Goal: Task Accomplishment & Management: Use online tool/utility

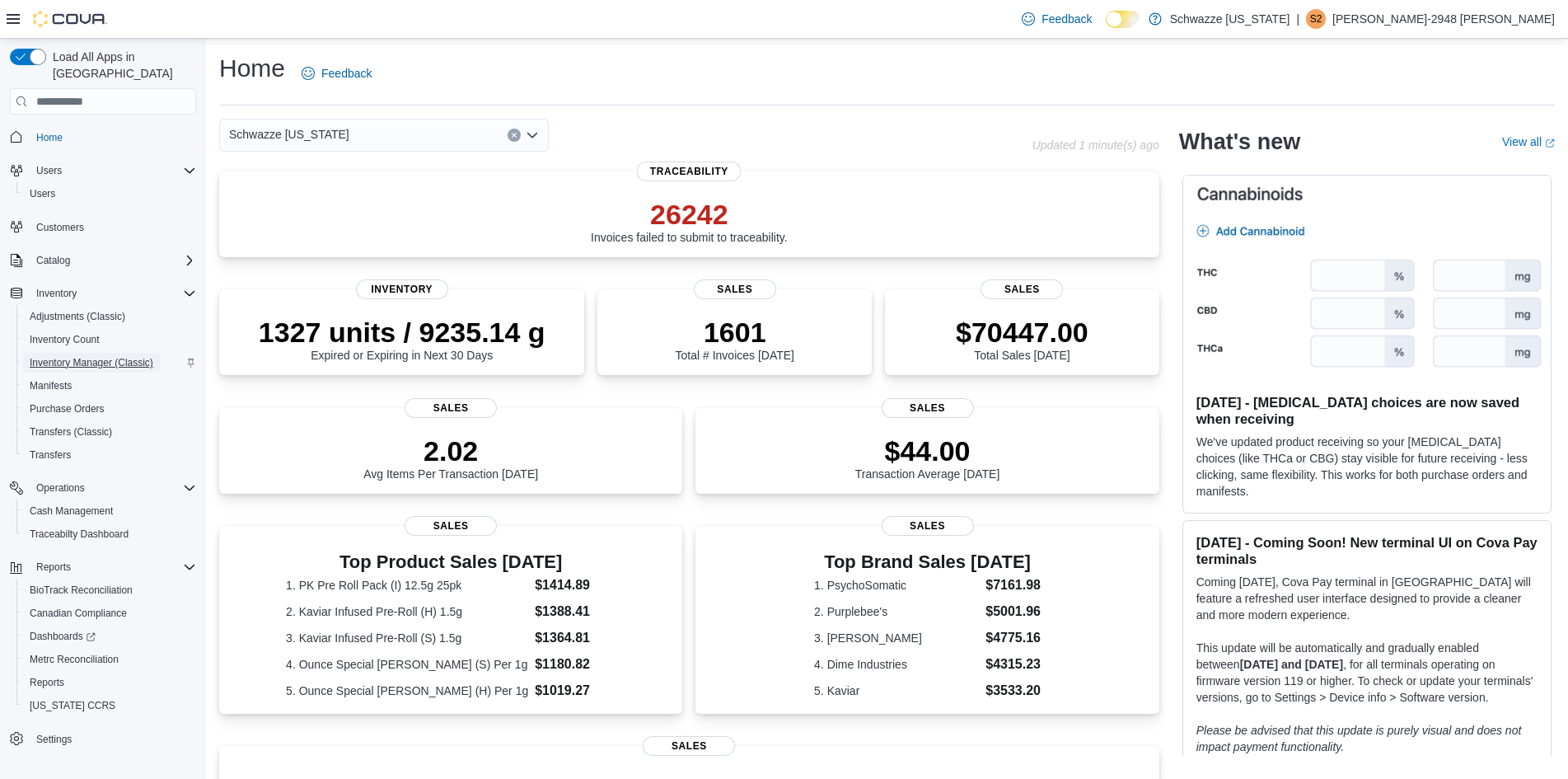
click at [80, 356] on span "Inventory Manager (Classic)" at bounding box center [91, 363] width 124 height 13
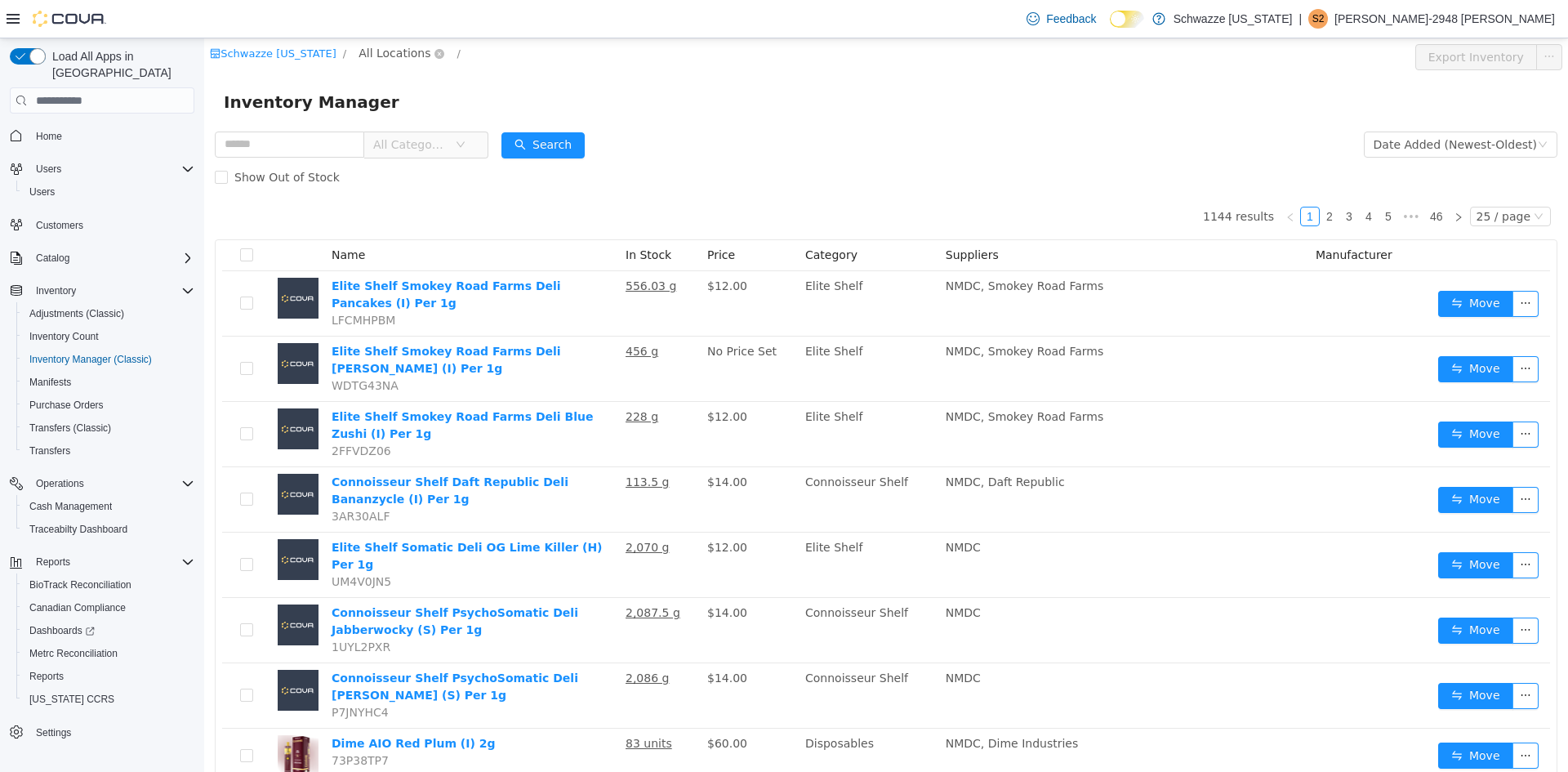
click at [382, 58] on span "All Locations" at bounding box center [394, 53] width 72 height 18
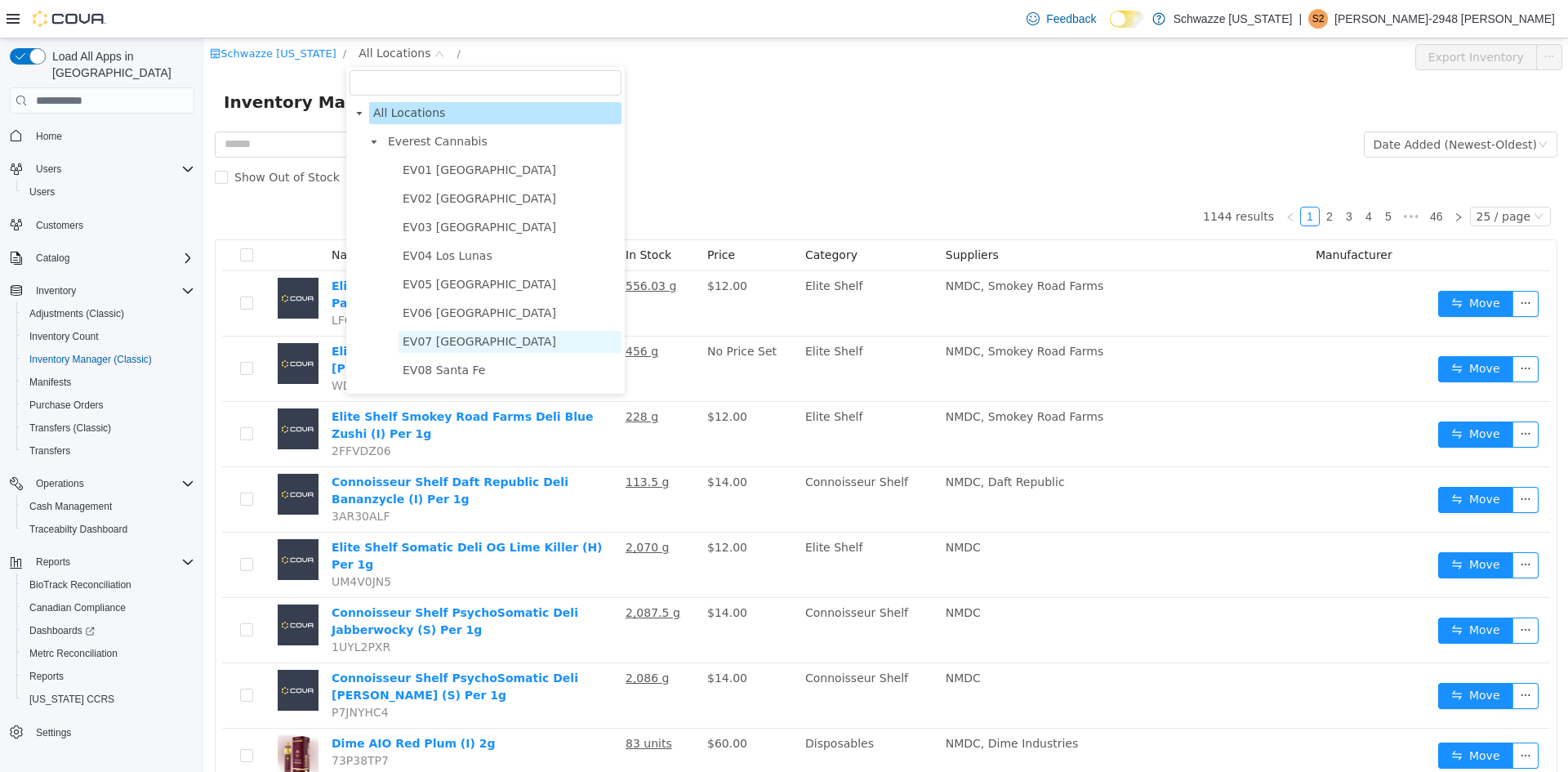
click at [460, 342] on span "EV07 Paradise Hills" at bounding box center [480, 342] width 154 height 13
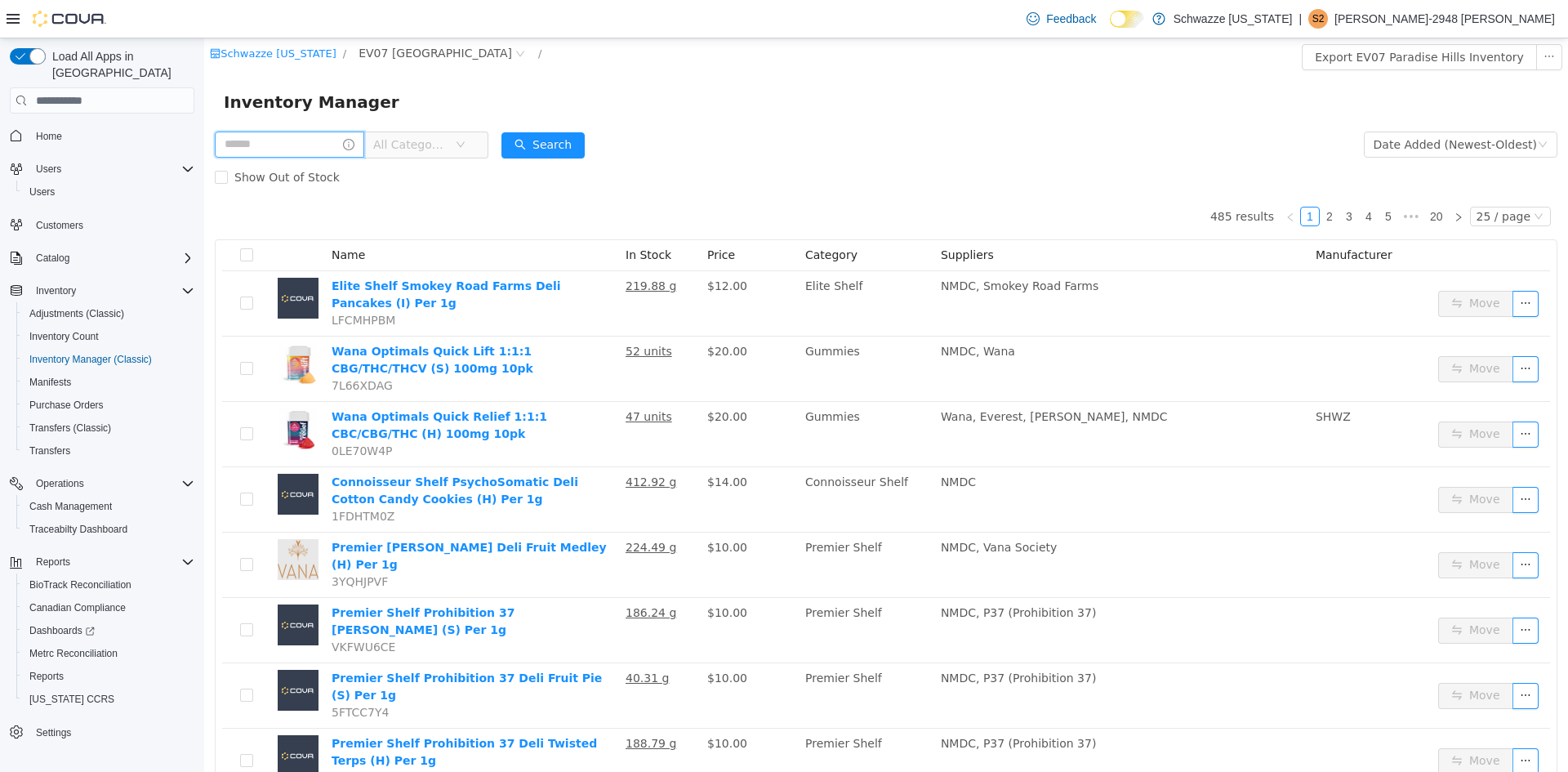
click at [327, 151] on input "text" at bounding box center [289, 144] width 150 height 26
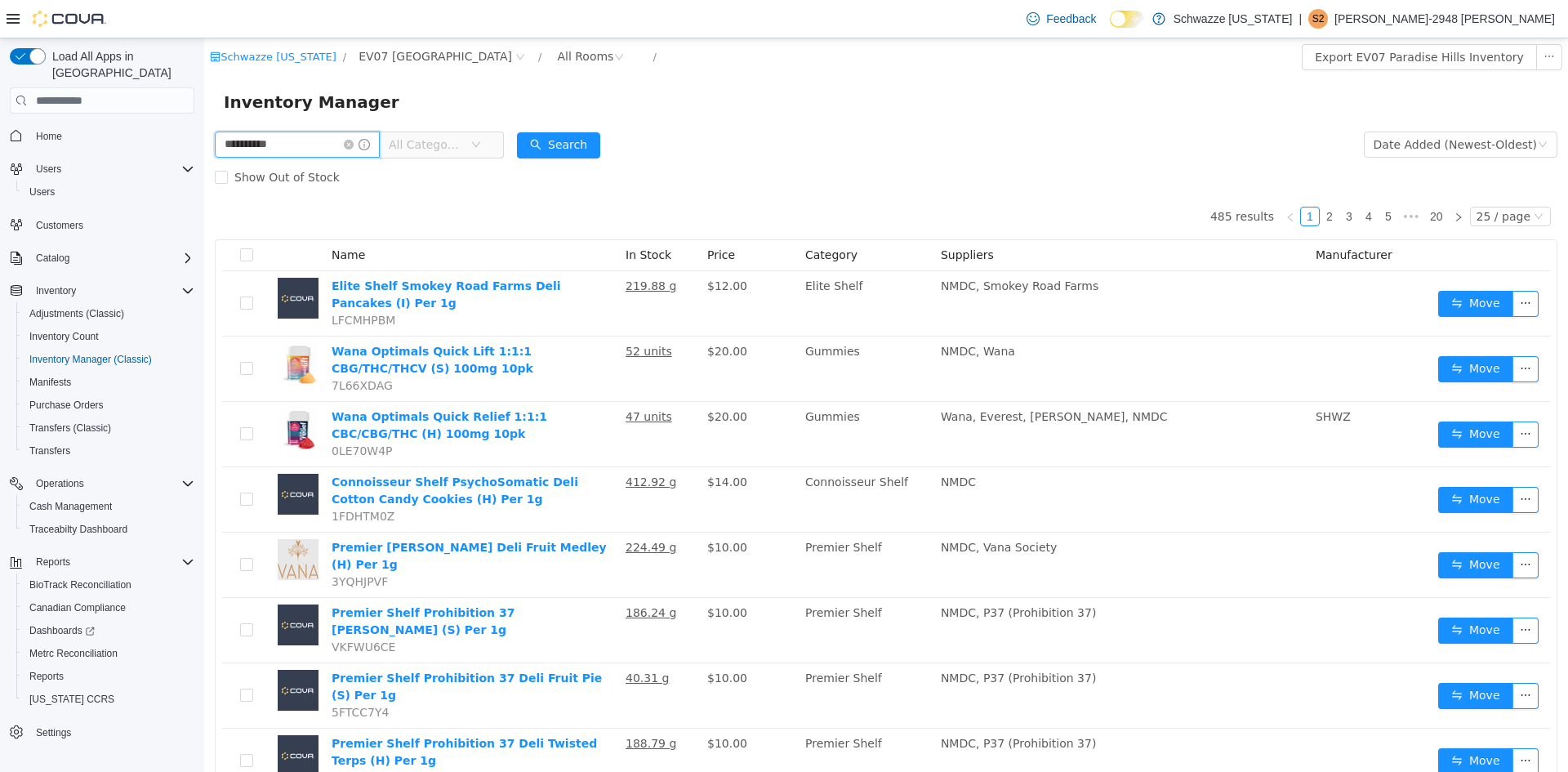
type input "**********"
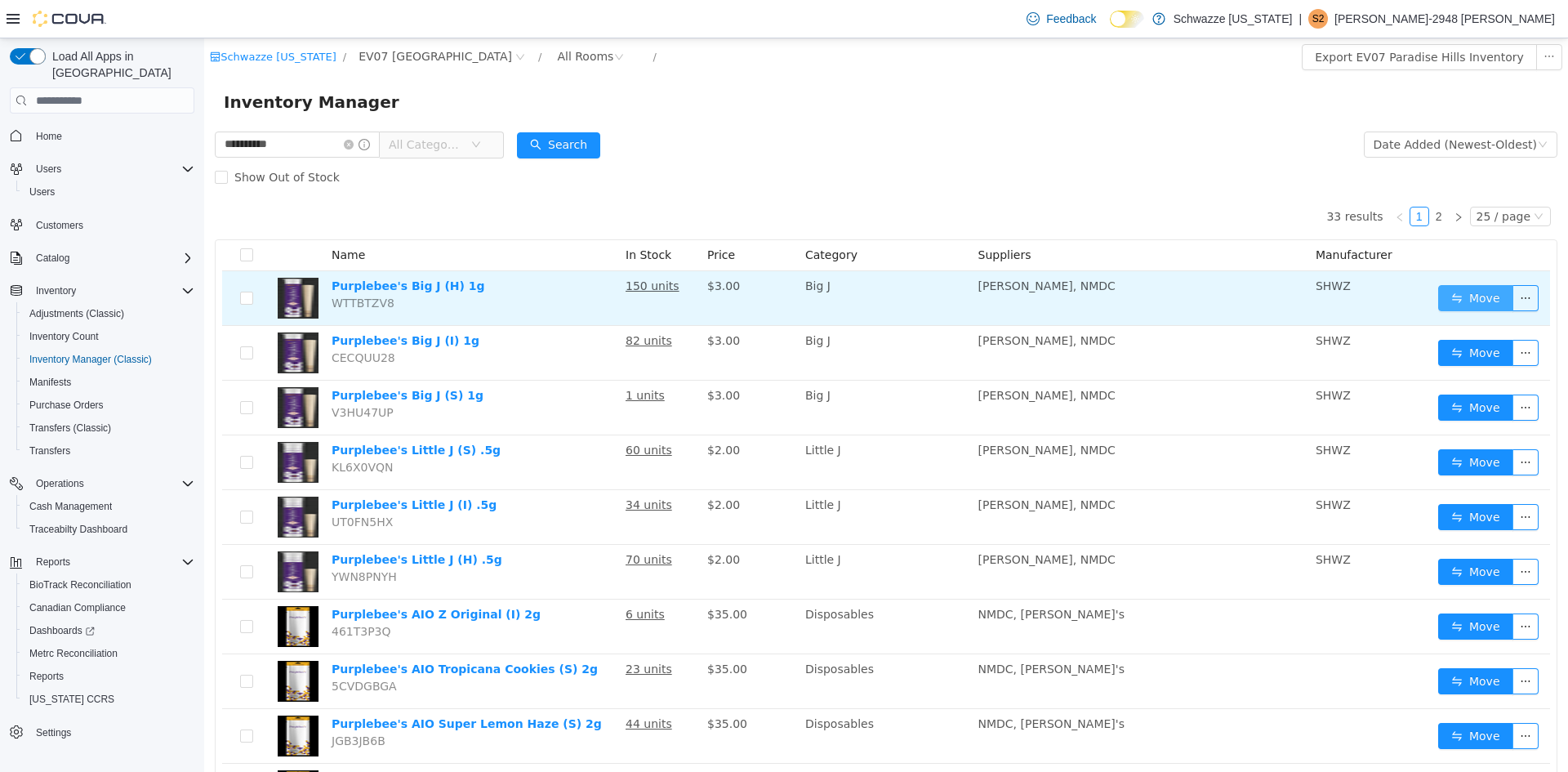
click at [1453, 302] on button "Move" at bounding box center [1475, 297] width 75 height 26
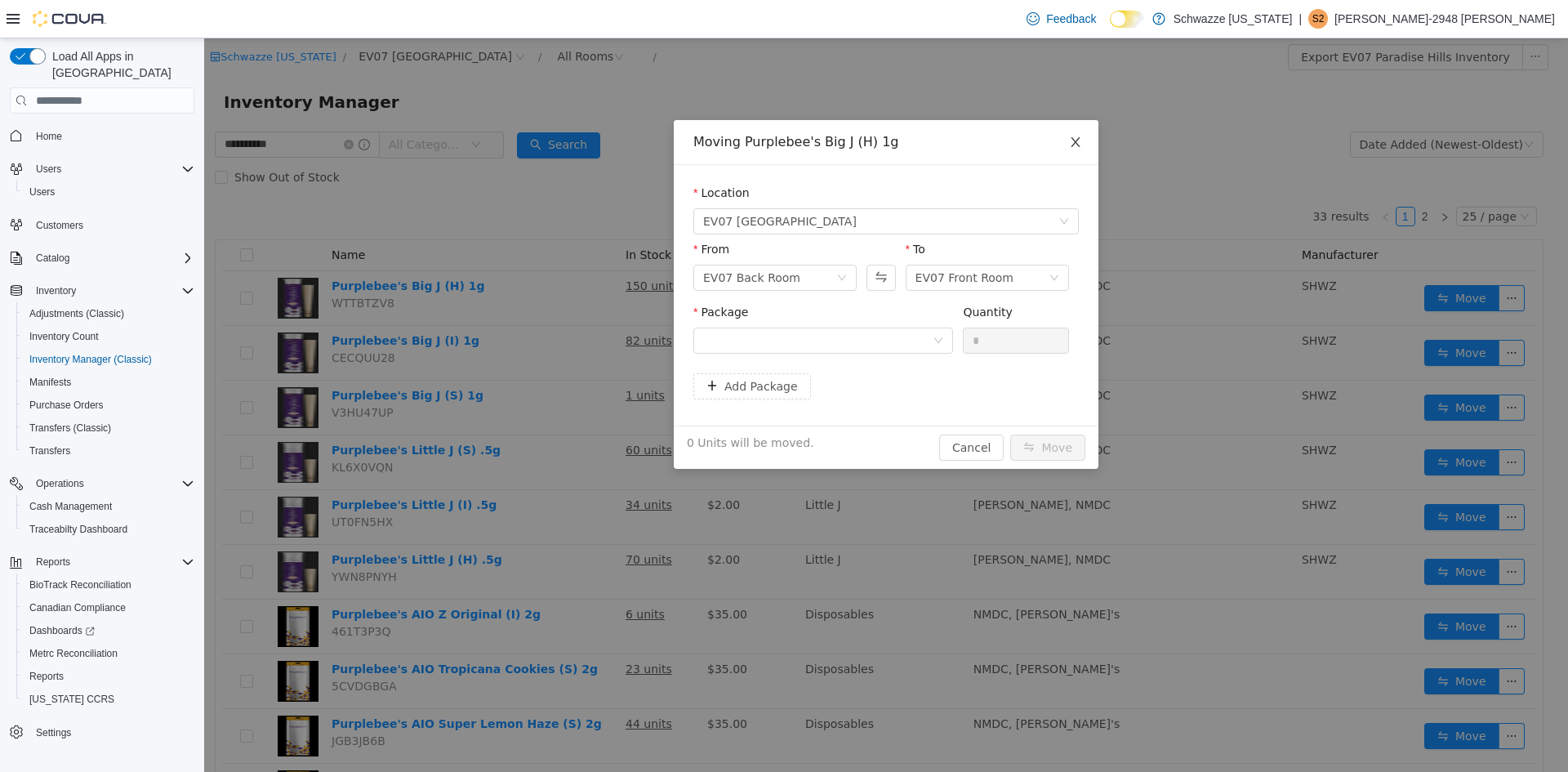
click at [1065, 146] on span "Close" at bounding box center [1075, 143] width 46 height 46
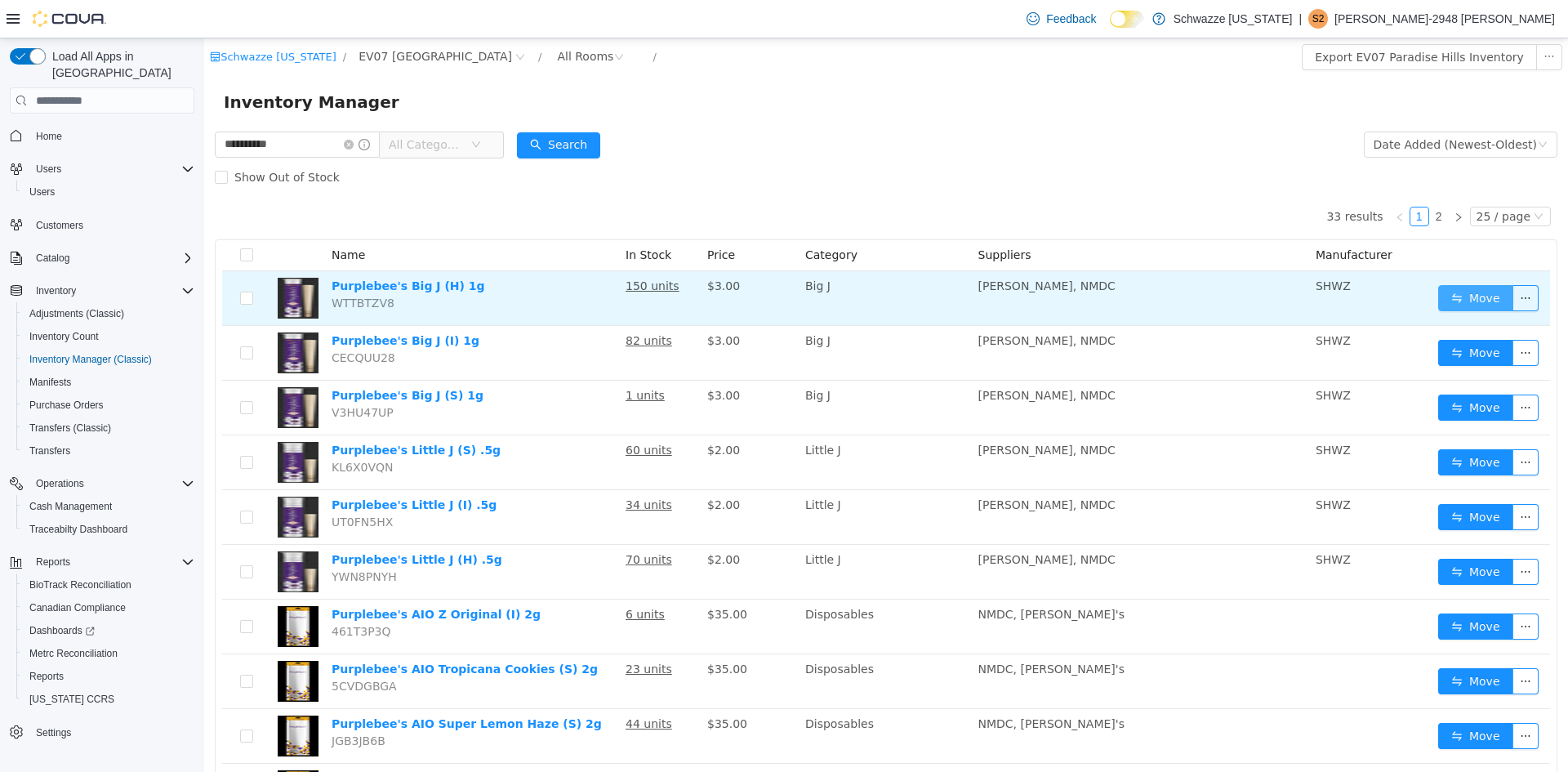
click at [1454, 288] on button "Move" at bounding box center [1475, 297] width 75 height 26
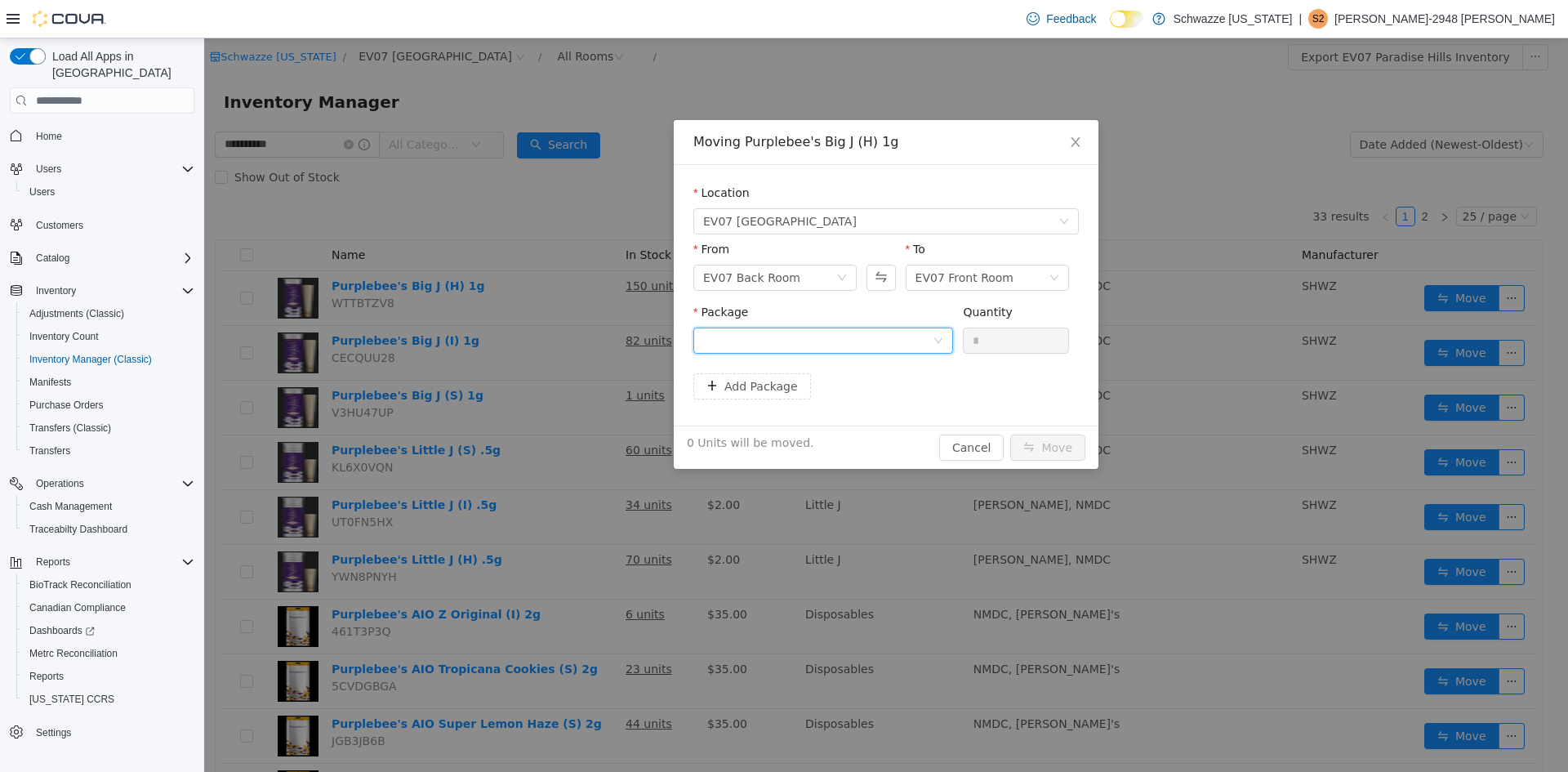
click at [774, 338] on div at bounding box center [818, 340] width 230 height 24
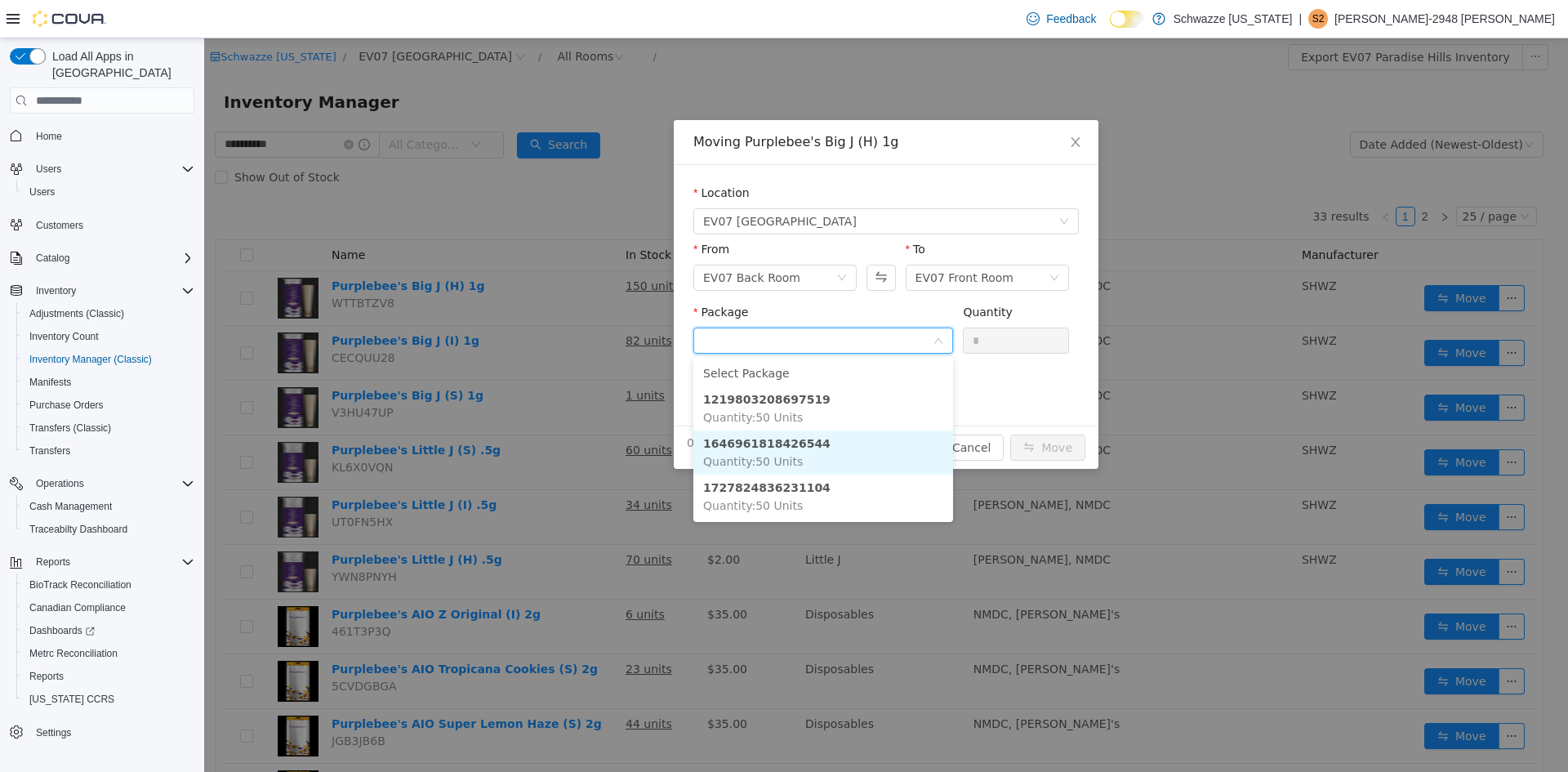
click at [820, 449] on li "1646961818426544 Quantity : 50 Units" at bounding box center [823, 452] width 260 height 44
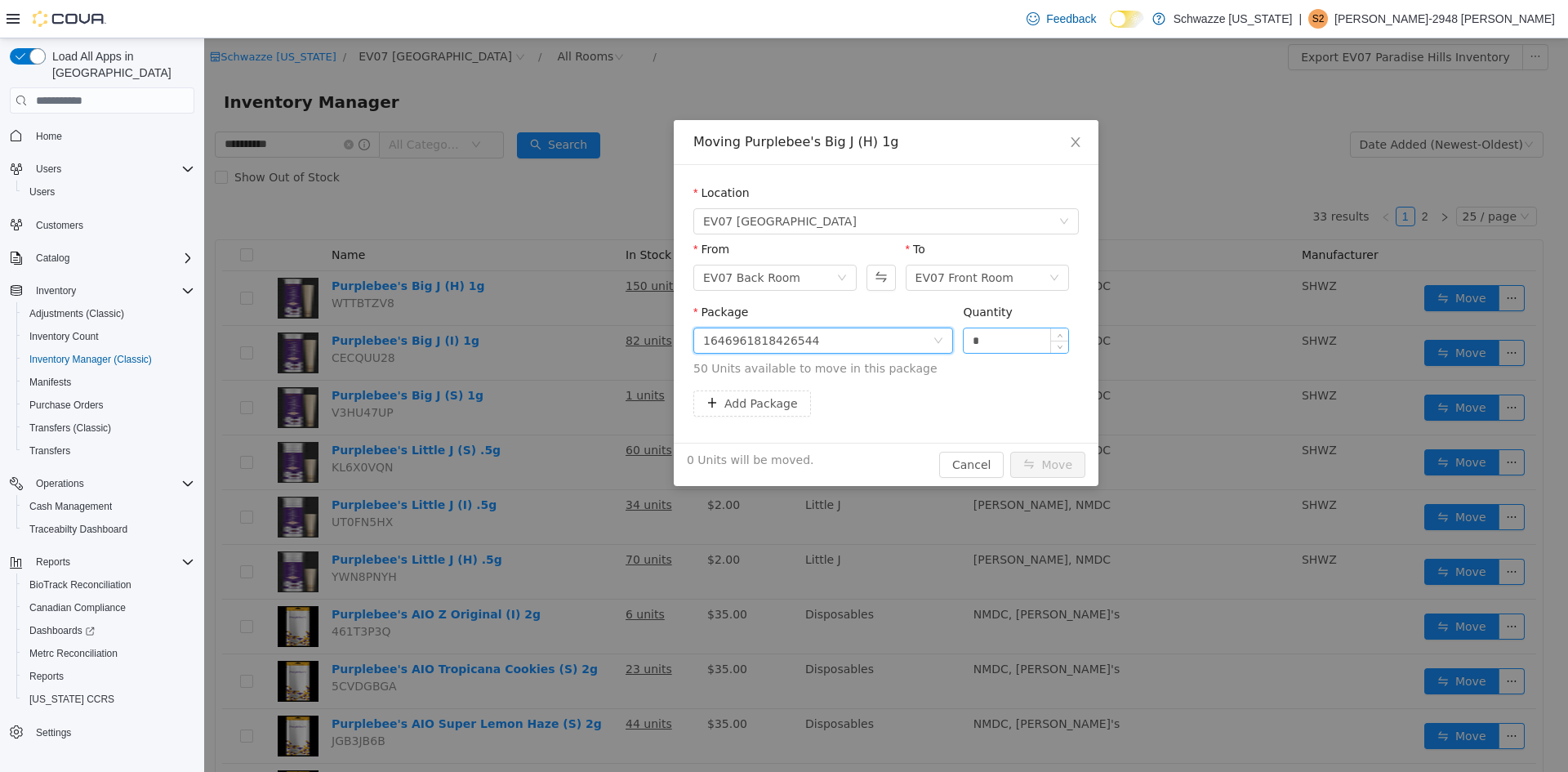
click at [992, 334] on input "*" at bounding box center [1016, 340] width 104 height 24
type input "**"
click at [1010, 452] on button "Move" at bounding box center [1048, 465] width 75 height 26
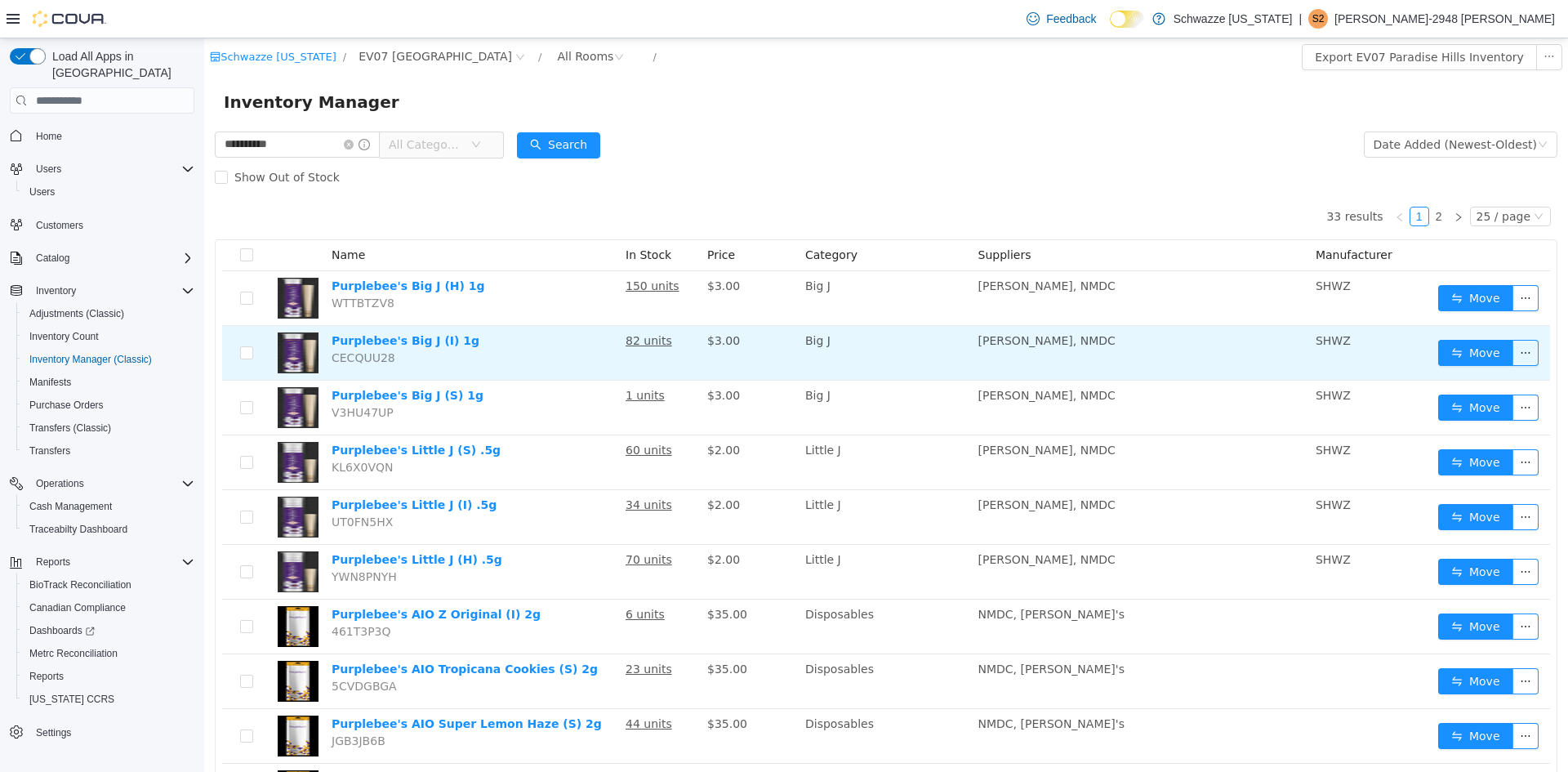
click at [997, 338] on tr "Purplebee's Big J (I) 1g CECQUU28 82 units $3.00 Big J R. Greenleaf, NMDC SHWZ …" at bounding box center [885, 353] width 1327 height 54
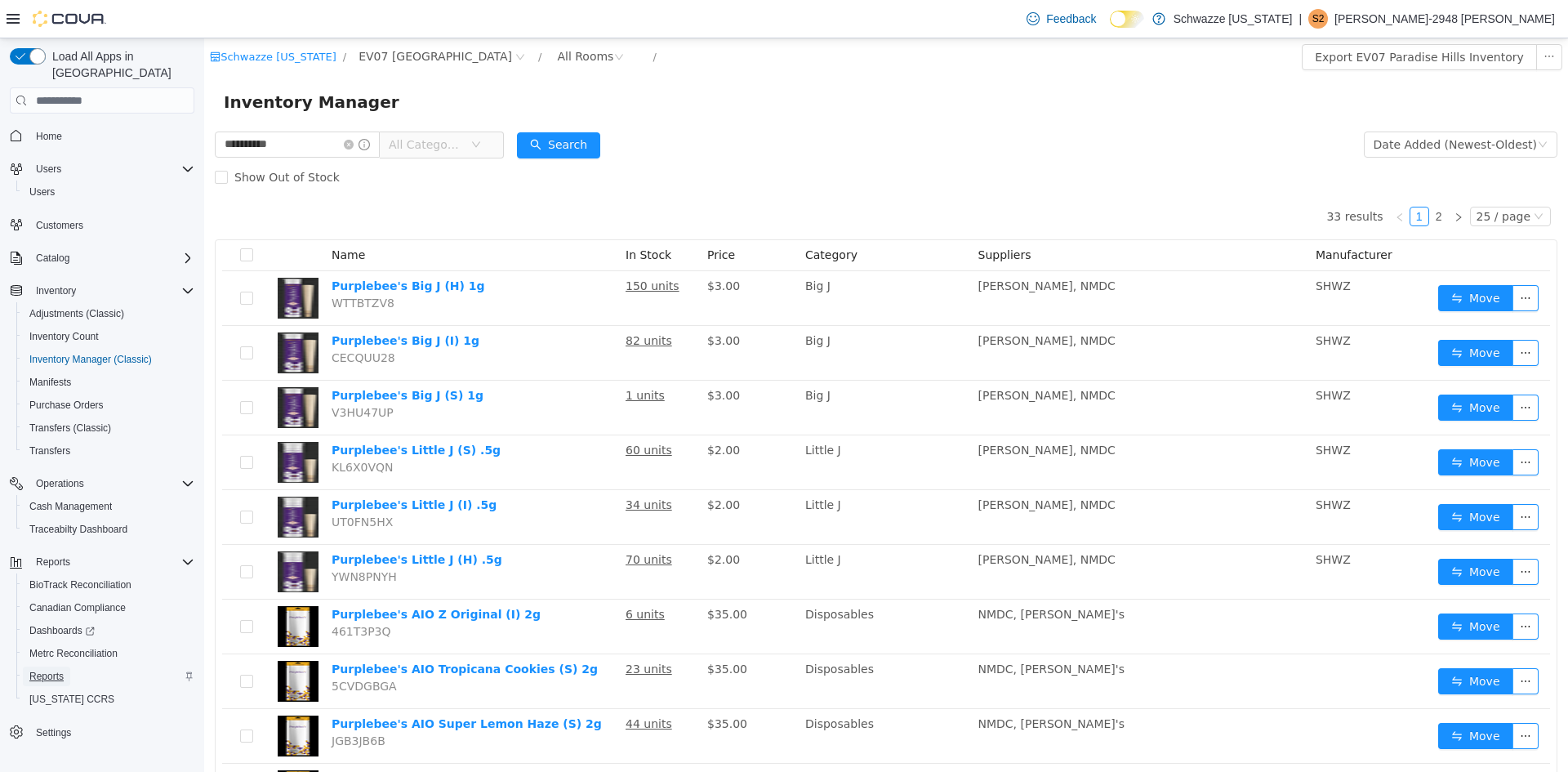
click at [57, 670] on span "Reports" at bounding box center [46, 677] width 34 height 13
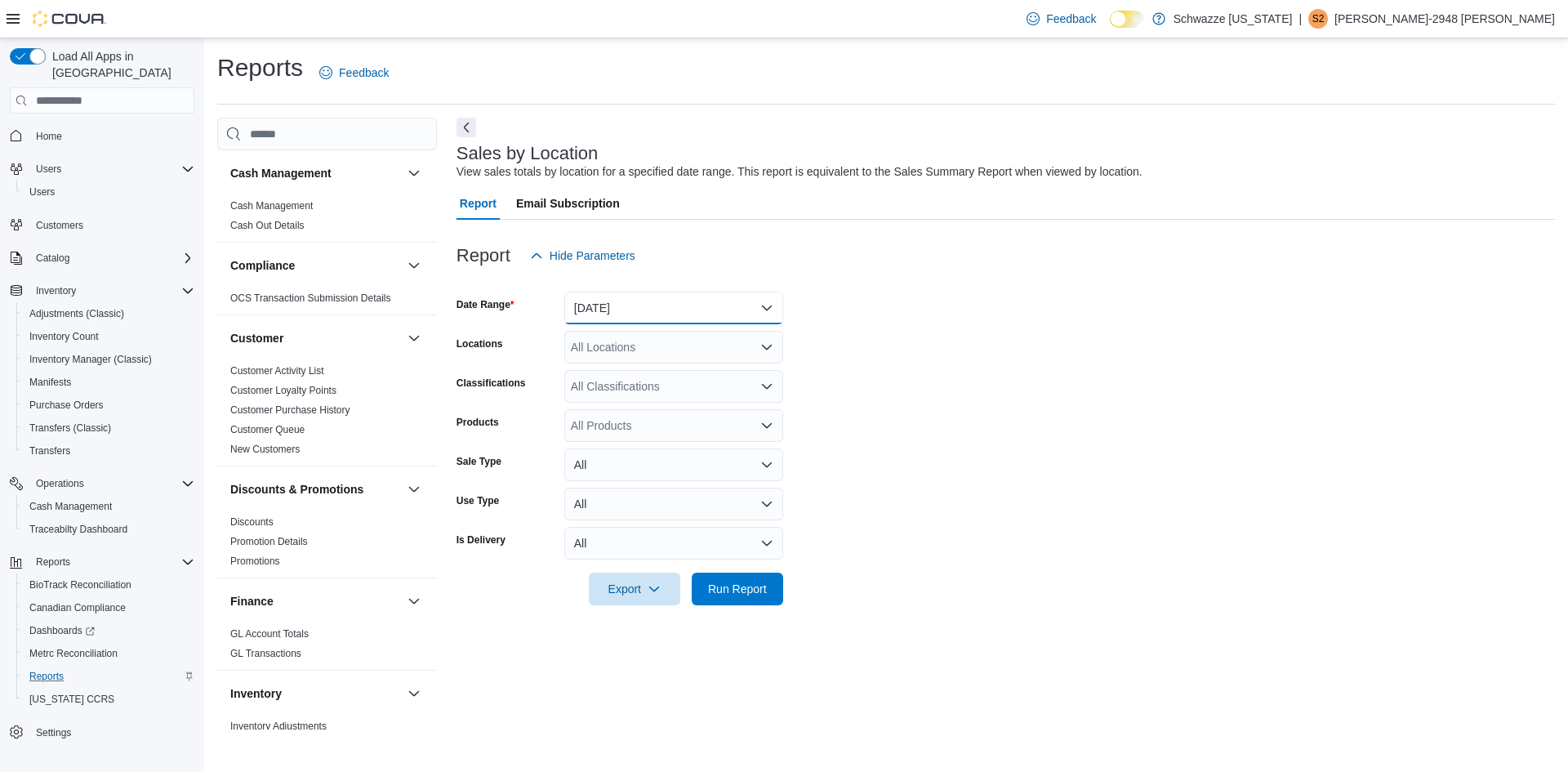
click at [599, 315] on button "Yesterday" at bounding box center [673, 307] width 219 height 33
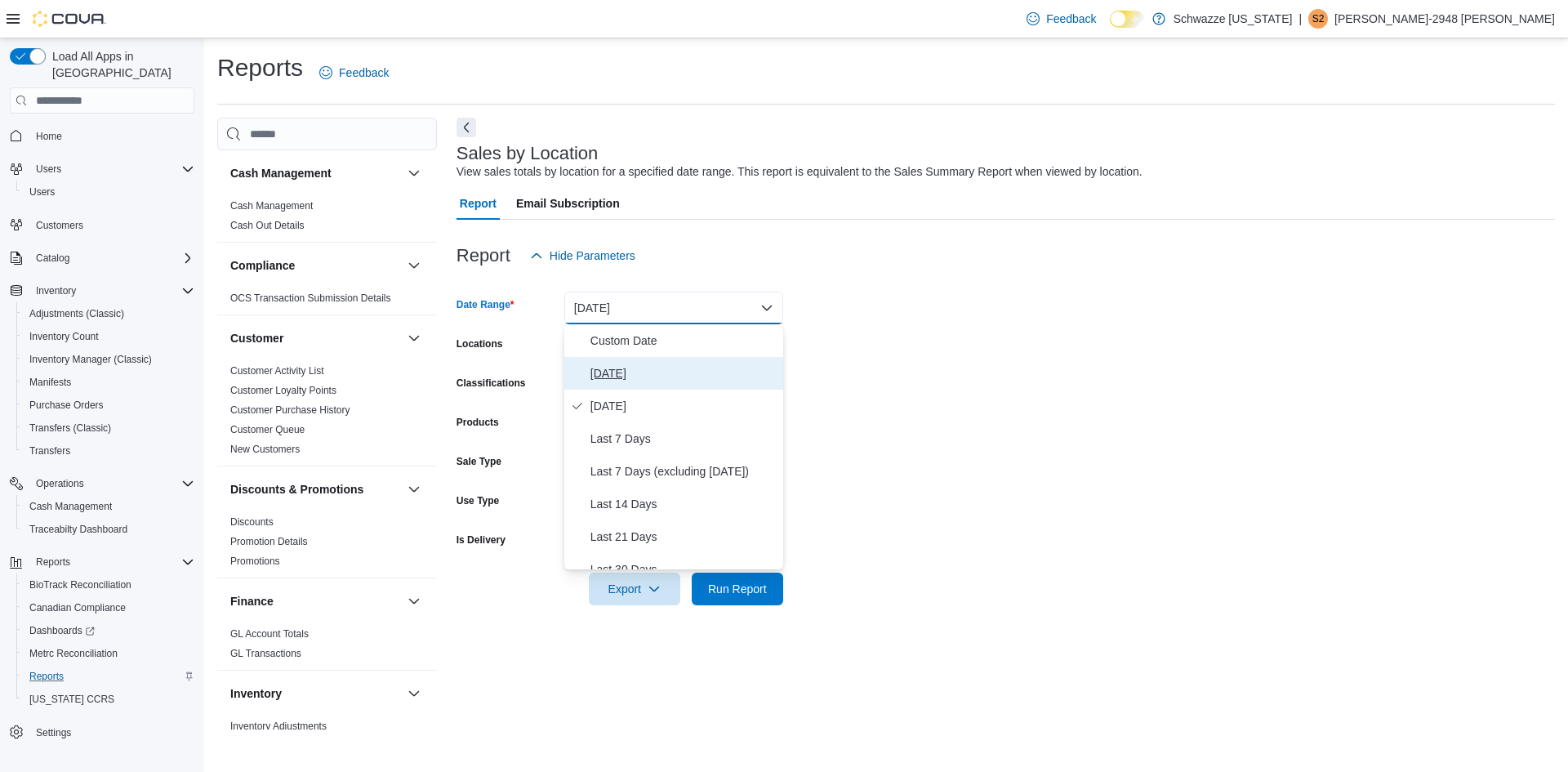
click at [613, 374] on span "Today" at bounding box center [683, 373] width 186 height 19
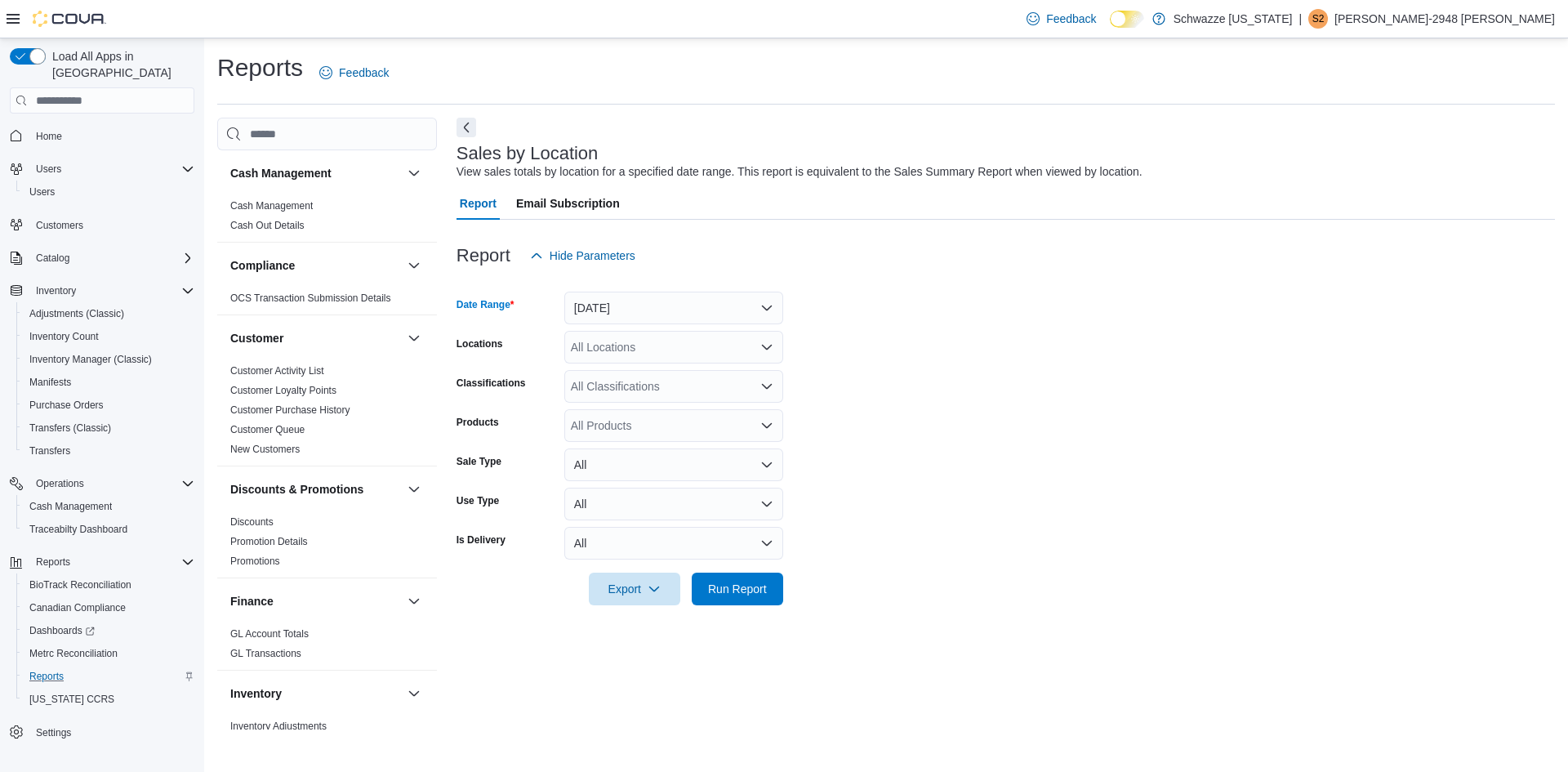
click at [611, 349] on div "All Locations" at bounding box center [673, 347] width 219 height 33
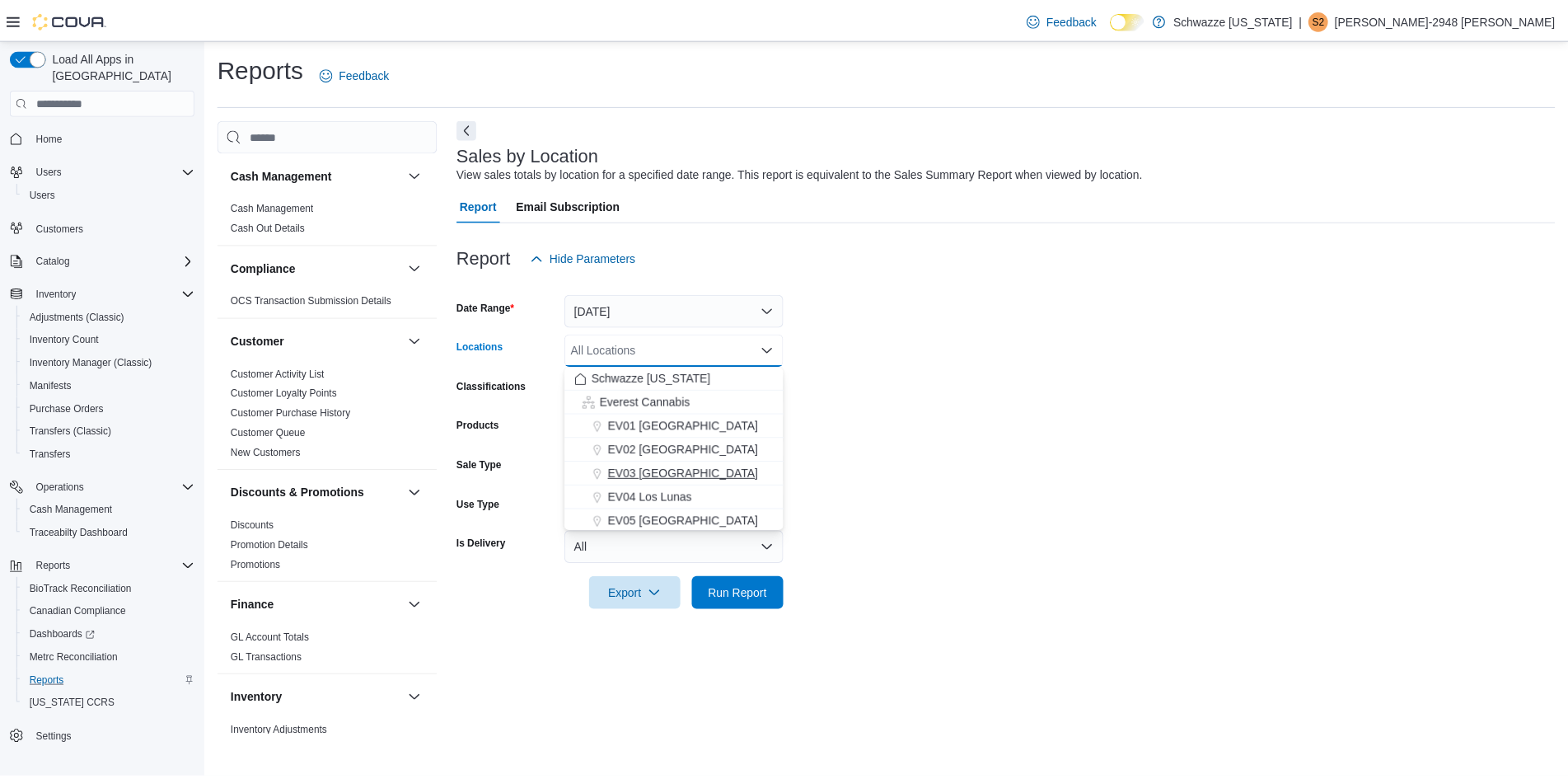
scroll to position [62, 0]
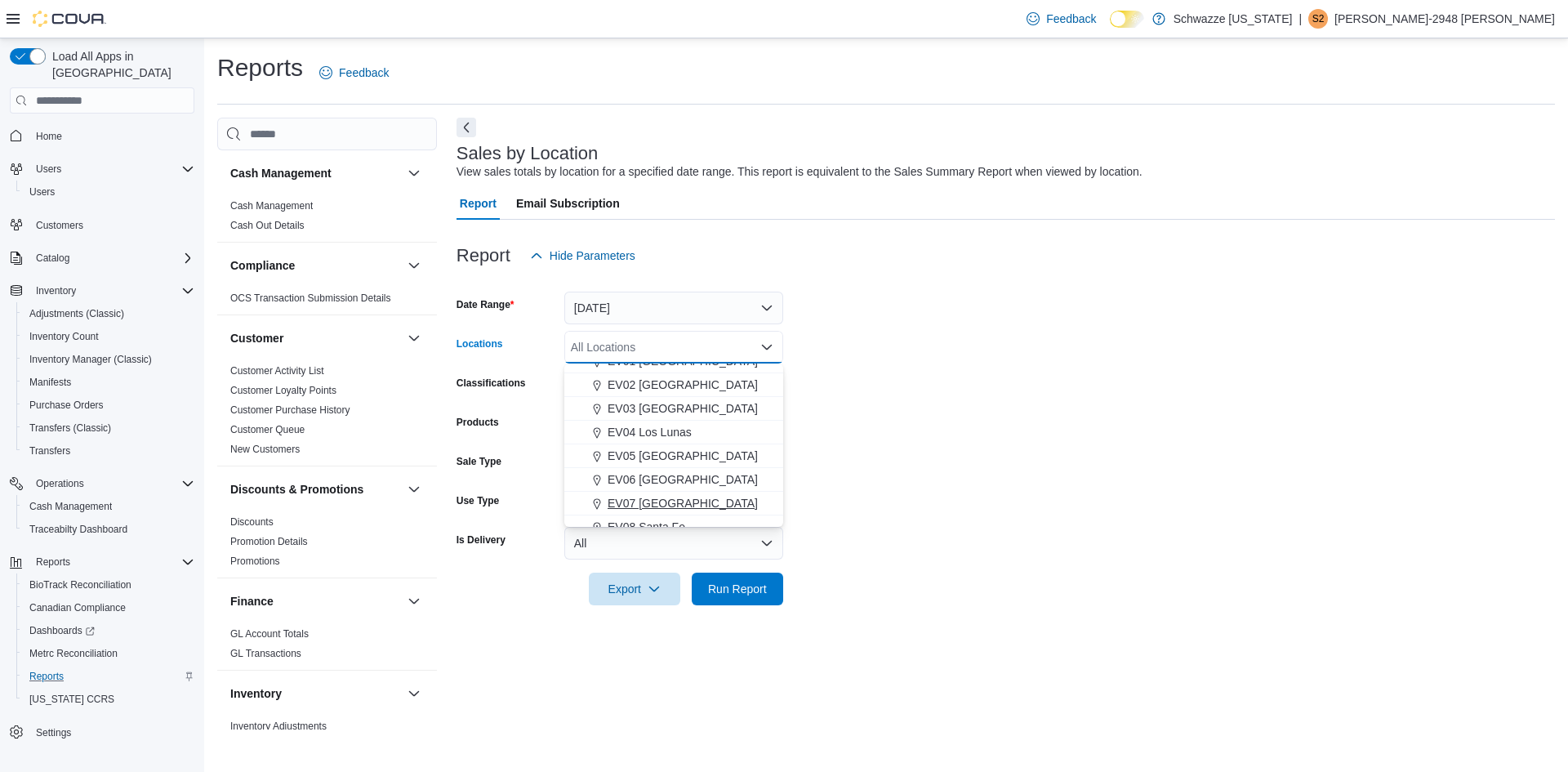
click at [664, 500] on span "EV07 Paradise Hills" at bounding box center [683, 503] width 150 height 17
click at [1038, 424] on form "Date Range Today Locations EV07 Paradise Hills Combo box. Selected. EV07 Paradi…" at bounding box center [1005, 439] width 1099 height 333
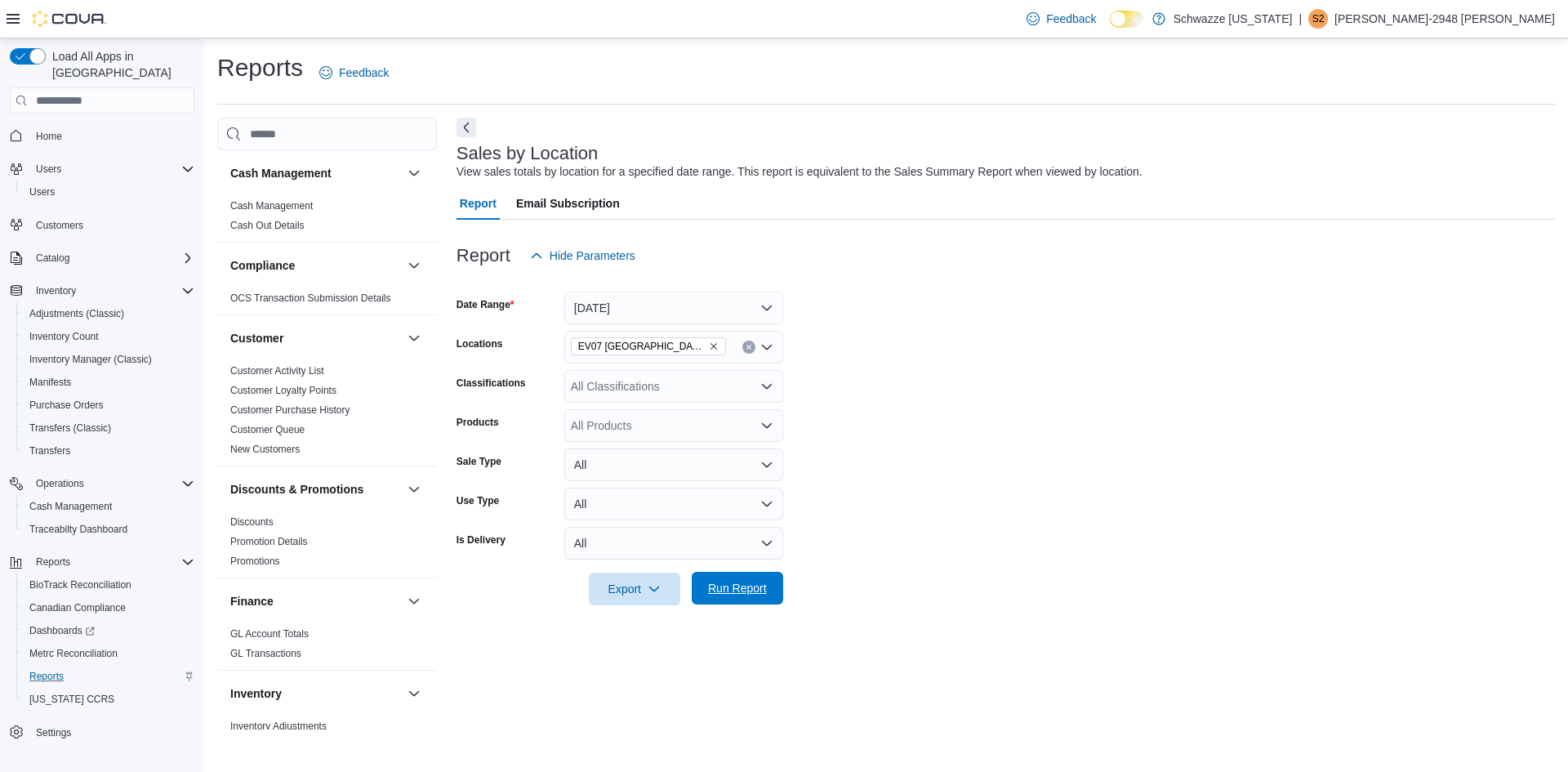
click at [752, 573] on span "Run Report" at bounding box center [738, 587] width 72 height 33
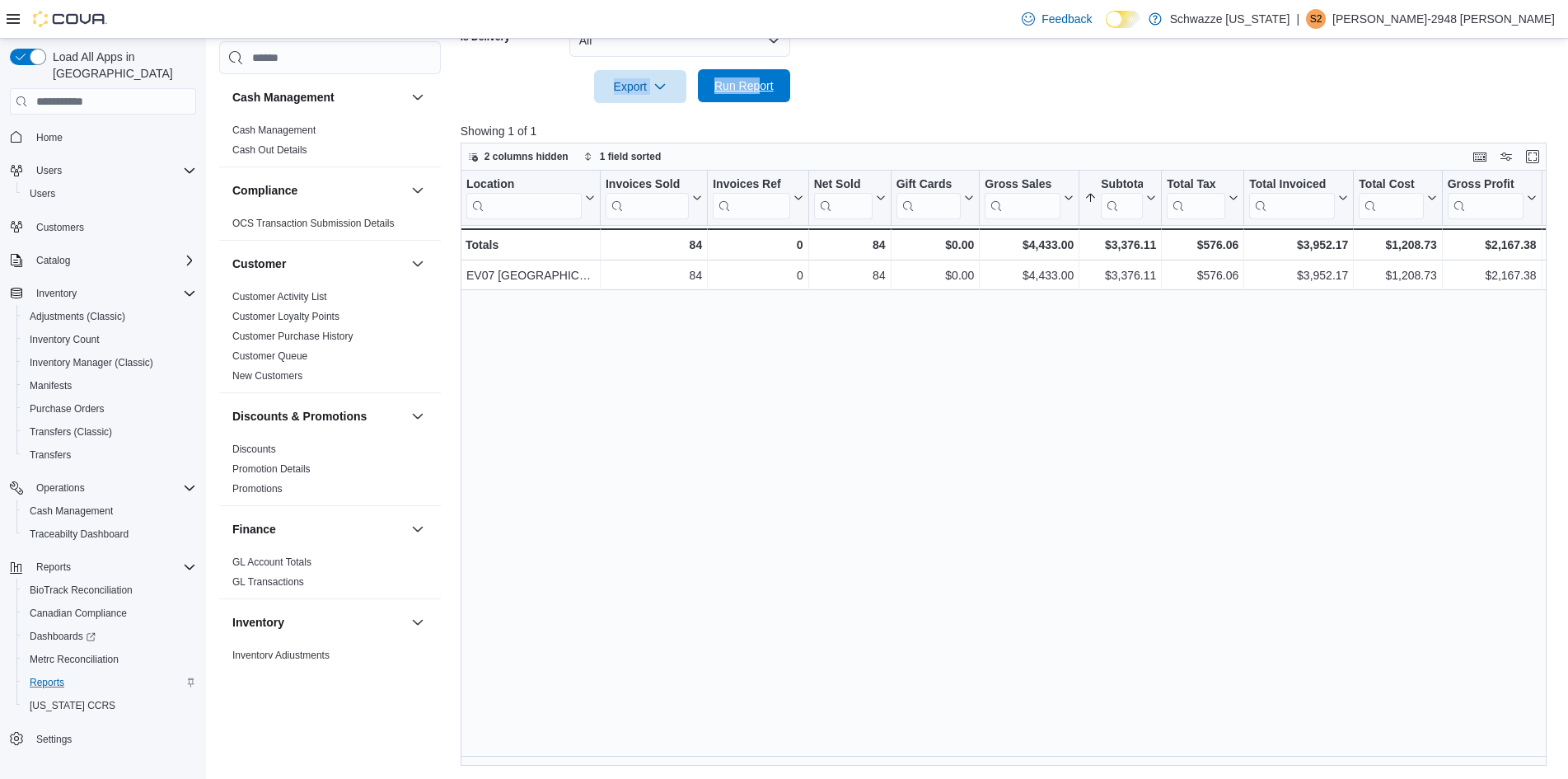
drag, startPoint x: 756, startPoint y: 67, endPoint x: 758, endPoint y: 77, distance: 10.2
click at [753, 89] on span "Run Report" at bounding box center [744, 86] width 59 height 17
